Goal: Check status: Check status

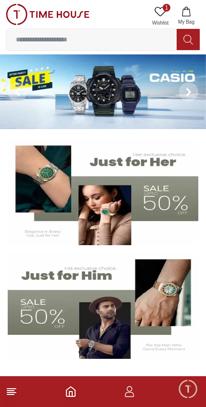
click at [125, 396] on icon "button" at bounding box center [130, 392] width 12 height 12
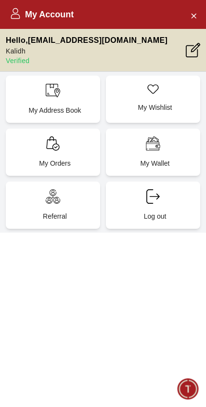
click at [66, 159] on p "My Orders" at bounding box center [54, 164] width 83 height 10
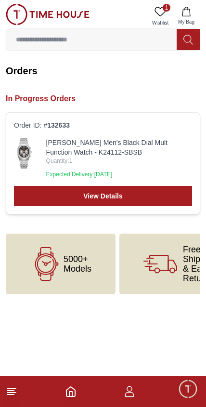
click at [69, 156] on link "[PERSON_NAME] Men's Black Dial Mult Function Watch - K24112-SBSB" at bounding box center [119, 147] width 146 height 19
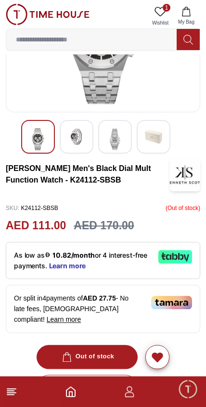
scroll to position [92, 0]
click at [74, 136] on img at bounding box center [76, 136] width 17 height 17
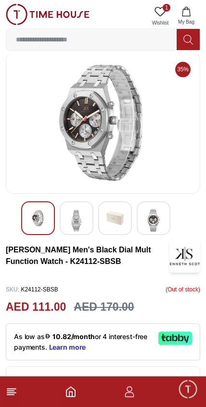
scroll to position [10, 0]
click at [116, 210] on img at bounding box center [114, 218] width 17 height 17
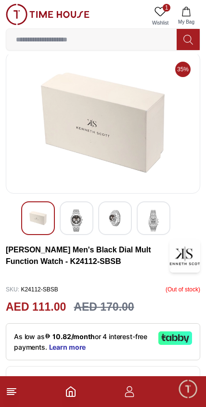
click at [73, 222] on img at bounding box center [76, 221] width 17 height 22
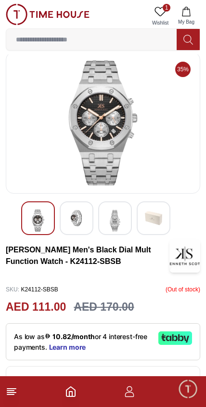
click at [33, 220] on img at bounding box center [37, 221] width 17 height 22
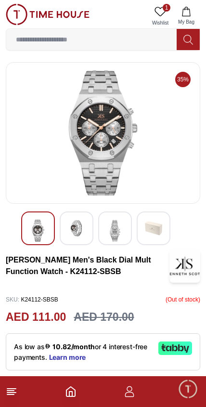
click at [156, 4] on link "1 Wishlist" at bounding box center [160, 16] width 24 height 25
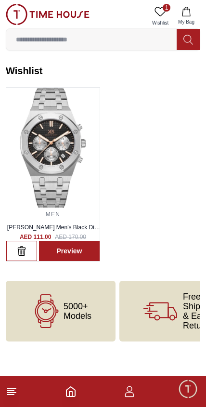
click at [160, 0] on div "1 Wishlist My Bag Help Our Stores My Account 1 Wishlist My Bag" at bounding box center [103, 27] width 195 height 54
click at [23, 13] on img at bounding box center [48, 14] width 84 height 21
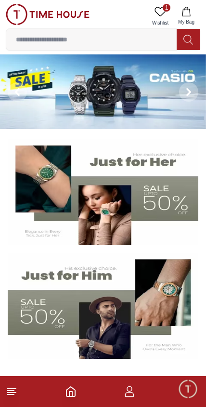
click at [118, 399] on footer at bounding box center [103, 391] width 206 height 31
click at [184, 396] on span "Minimize live chat window" at bounding box center [188, 389] width 28 height 28
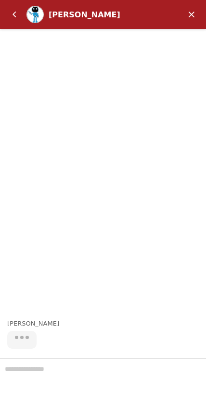
click at [12, 13] on em "Back" at bounding box center [14, 14] width 19 height 19
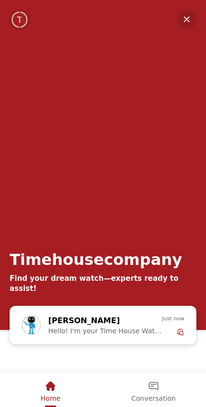
click at [144, 388] on div "Conversation" at bounding box center [154, 386] width 44 height 16
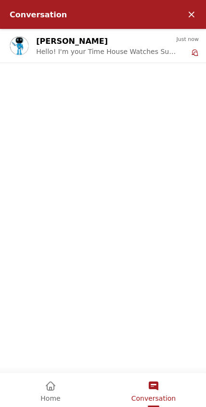
click at [191, 15] on em "Minimize" at bounding box center [191, 14] width 19 height 19
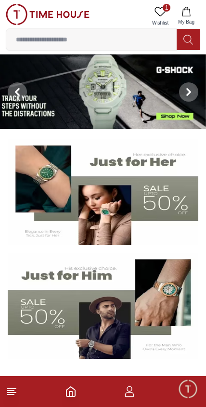
click at [121, 392] on footer at bounding box center [103, 391] width 206 height 31
click at [124, 393] on icon "button" at bounding box center [130, 392] width 12 height 12
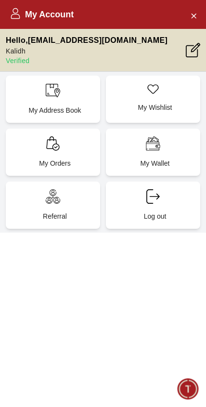
click at [58, 170] on div "My Orders" at bounding box center [53, 152] width 94 height 47
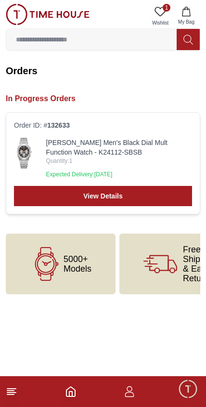
click at [155, 191] on link "View Details" at bounding box center [103, 196] width 178 height 20
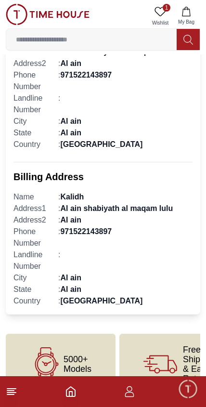
scroll to position [521, 0]
